Goal: Task Accomplishment & Management: Use online tool/utility

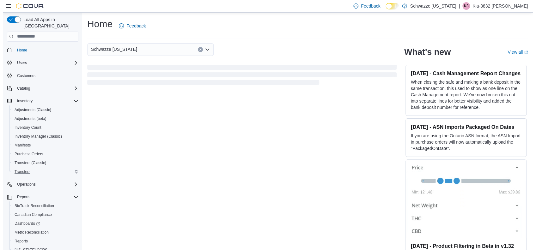
scroll to position [18, 0]
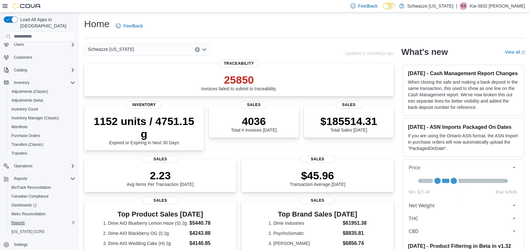
click at [16, 221] on span "Reports" at bounding box center [17, 223] width 13 height 5
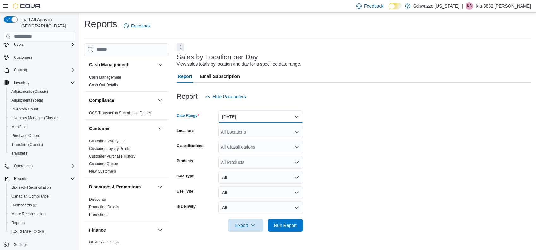
click at [287, 118] on button "[DATE]" at bounding box center [260, 117] width 85 height 13
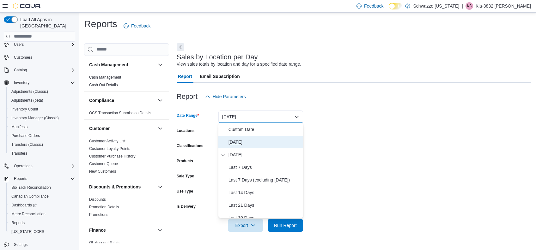
click at [272, 144] on span "[DATE]" at bounding box center [265, 142] width 72 height 8
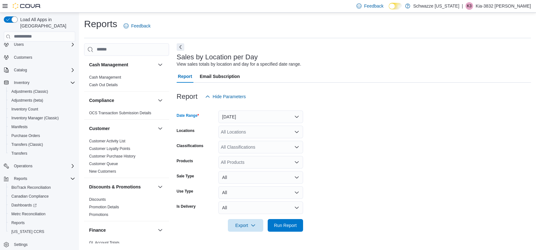
click at [266, 135] on div "All Locations" at bounding box center [260, 132] width 85 height 13
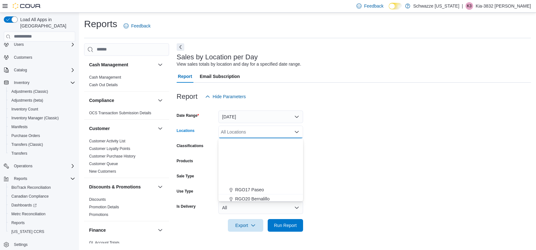
scroll to position [295, 0]
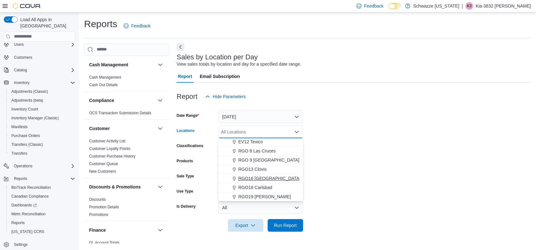
click at [271, 177] on span "RGO16 [GEOGRAPHIC_DATA]" at bounding box center [269, 178] width 62 height 6
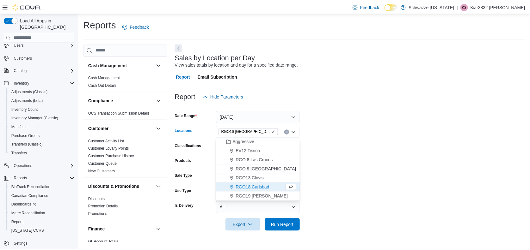
scroll to position [304, 0]
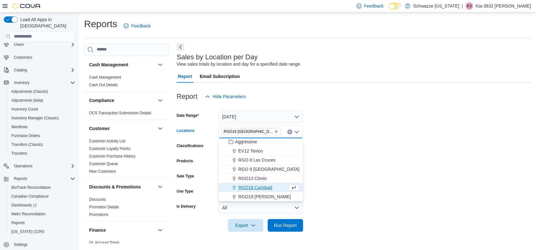
click at [411, 183] on form "Date Range [DATE] Locations RGO16 [GEOGRAPHIC_DATA] Combo box. Selected. RGO16 …" at bounding box center [354, 167] width 354 height 129
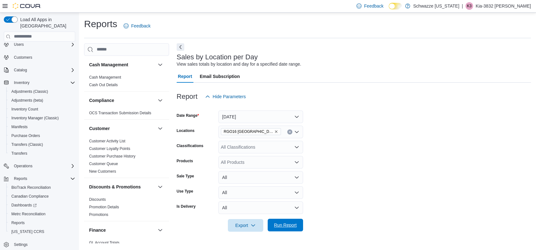
click at [293, 223] on span "Run Report" at bounding box center [285, 225] width 23 height 6
